Goal: Navigation & Orientation: Find specific page/section

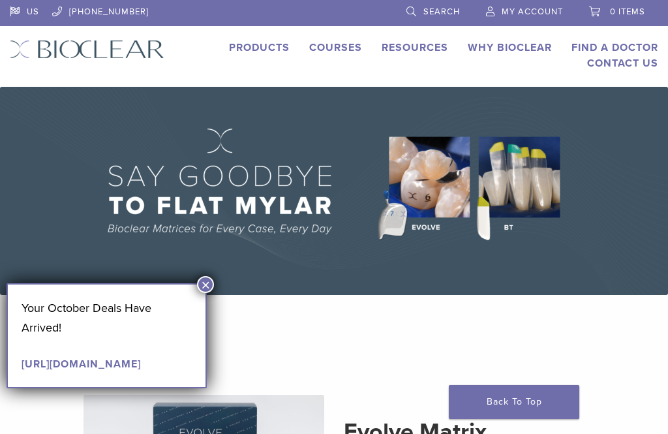
click at [210, 282] on button "×" at bounding box center [205, 284] width 17 height 17
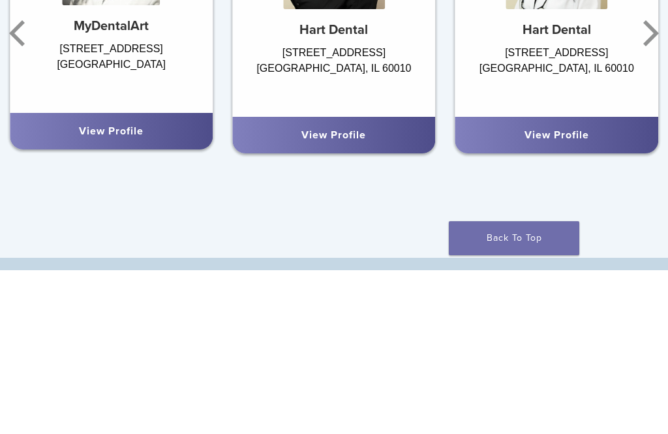
scroll to position [928, 0]
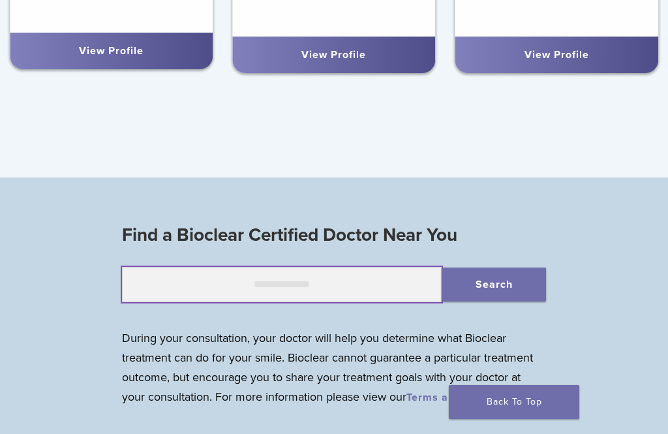
click at [359, 282] on input "text" at bounding box center [282, 284] width 320 height 35
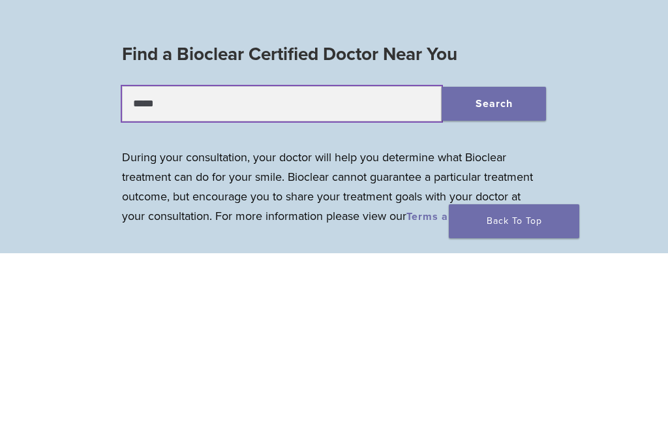
type input "*****"
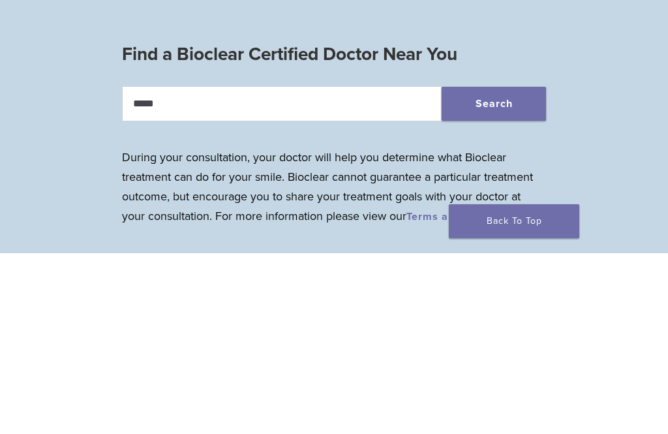
click at [495, 268] on button "Search" at bounding box center [494, 285] width 104 height 34
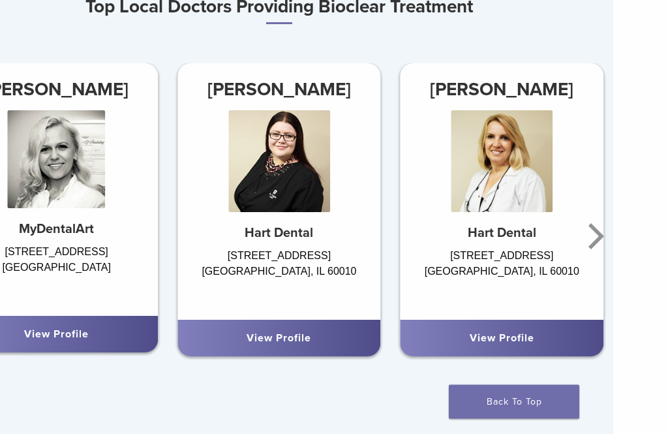
scroll to position [651, 55]
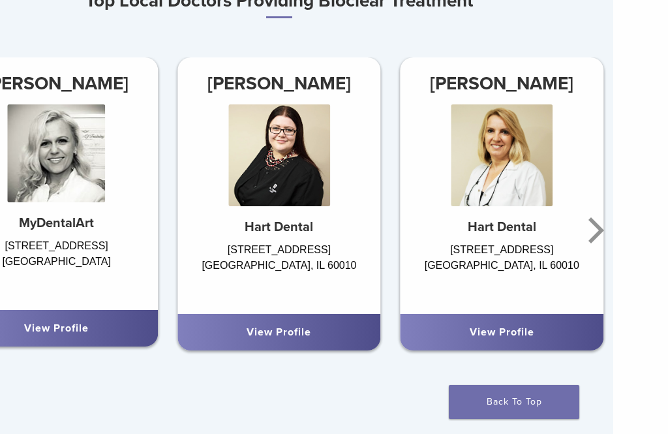
click at [598, 230] on icon "Next" at bounding box center [594, 230] width 26 height 78
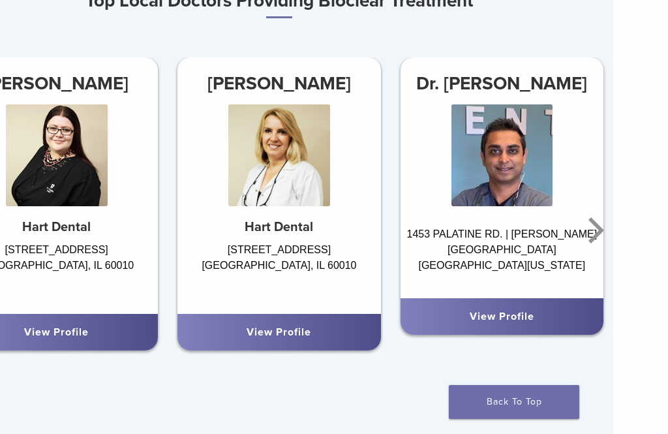
click at [592, 236] on icon "Next" at bounding box center [594, 230] width 26 height 78
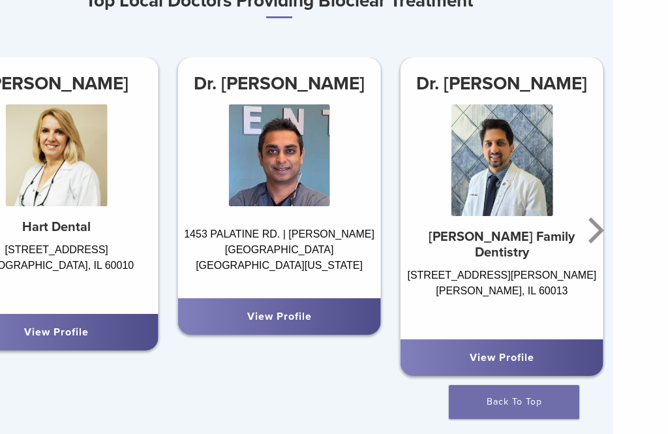
click at [601, 230] on icon "Next" at bounding box center [597, 230] width 16 height 26
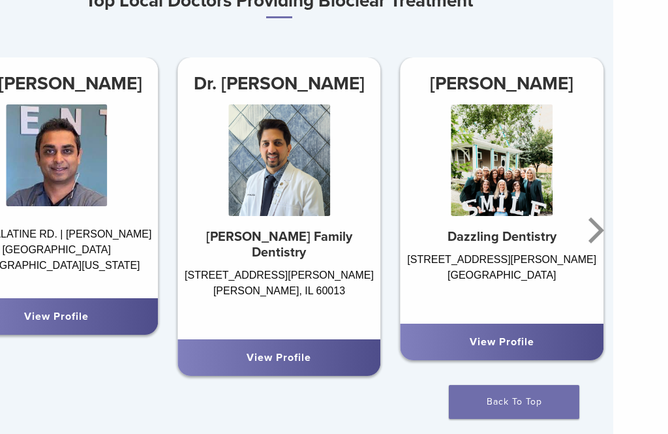
click at [602, 230] on icon "Next" at bounding box center [597, 230] width 16 height 26
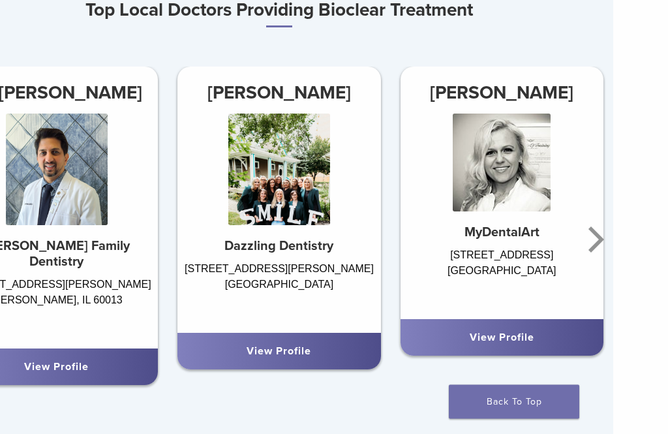
scroll to position [641, 55]
click at [600, 242] on icon "Next" at bounding box center [597, 239] width 16 height 26
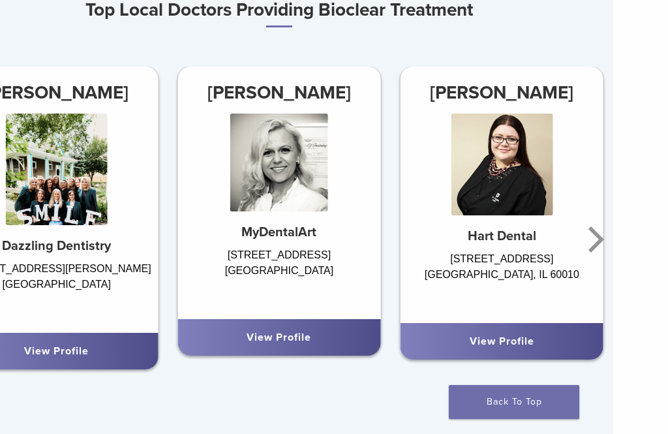
click at [602, 239] on icon "Next" at bounding box center [597, 239] width 16 height 26
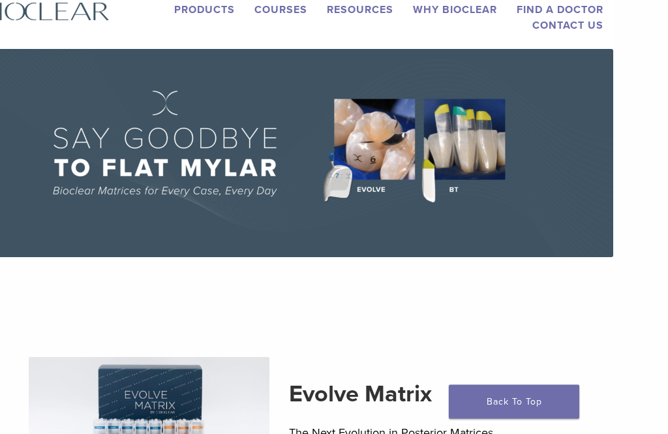
scroll to position [0, 55]
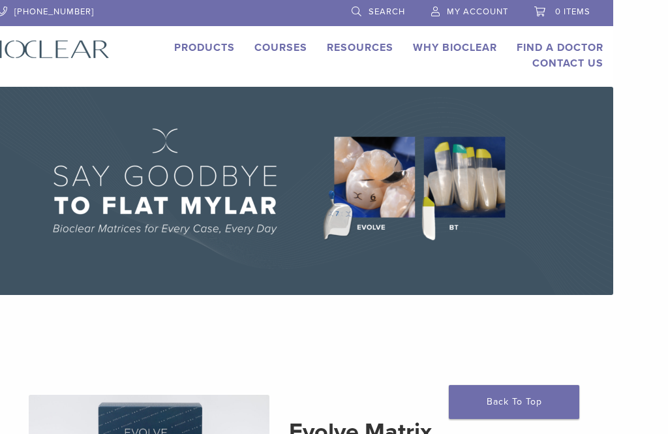
click at [208, 50] on link "Products" at bounding box center [204, 47] width 61 height 13
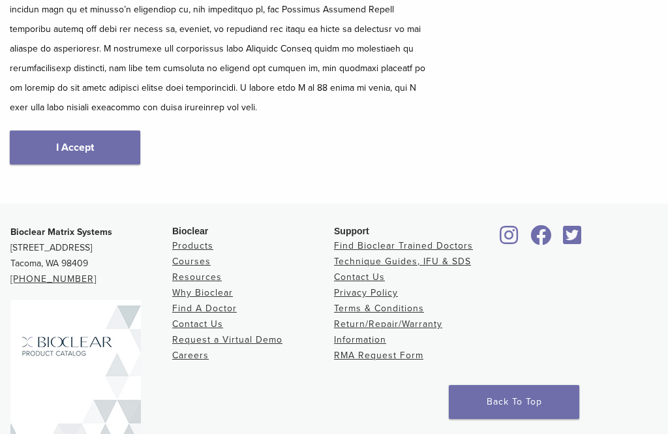
click at [91, 136] on link "I Accept" at bounding box center [75, 148] width 131 height 34
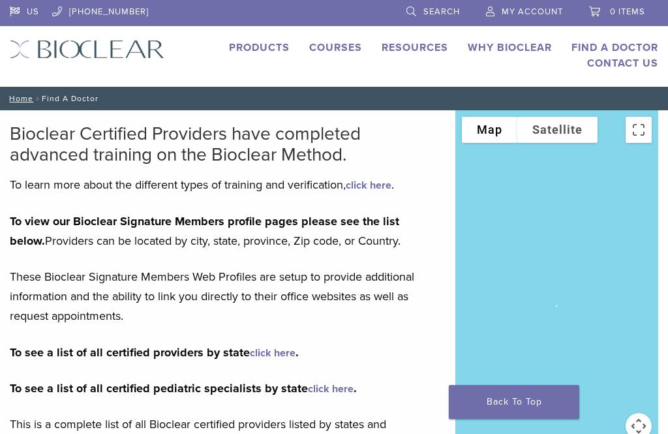
scroll to position [373, 0]
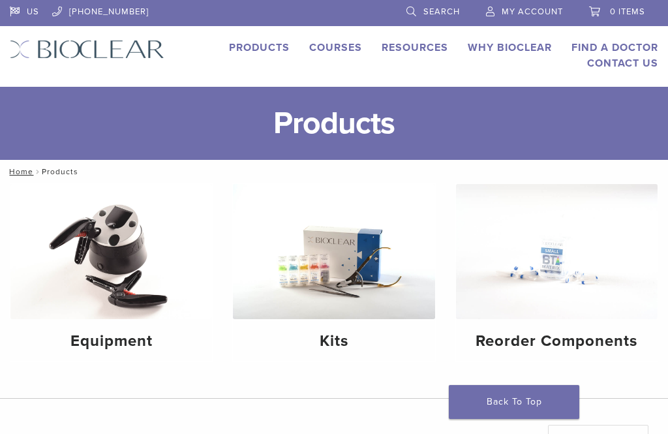
click at [512, 50] on link "Why Bioclear" at bounding box center [510, 47] width 84 height 13
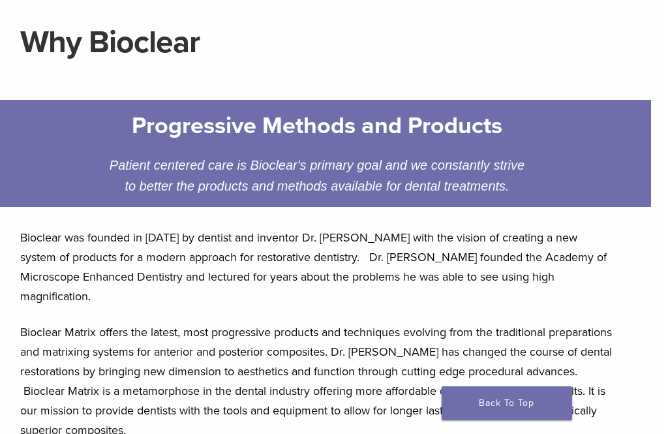
scroll to position [0, 10]
